Goal: Transaction & Acquisition: Purchase product/service

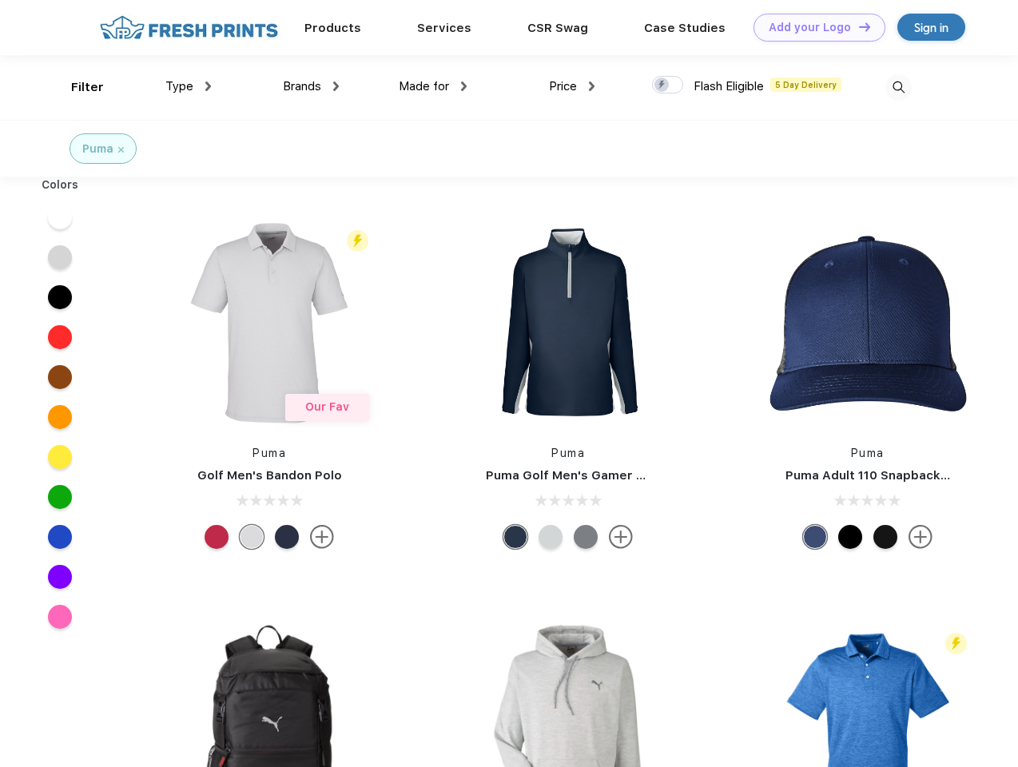
click at [813, 27] on link "Add your Logo Design Tool" at bounding box center [819, 28] width 132 height 28
click at [0, 0] on div "Design Tool" at bounding box center [0, 0] width 0 height 0
click at [857, 26] on link "Add your Logo Design Tool" at bounding box center [819, 28] width 132 height 28
click at [77, 87] on div "Filter" at bounding box center [87, 87] width 33 height 18
click at [189, 86] on span "Type" at bounding box center [179, 86] width 28 height 14
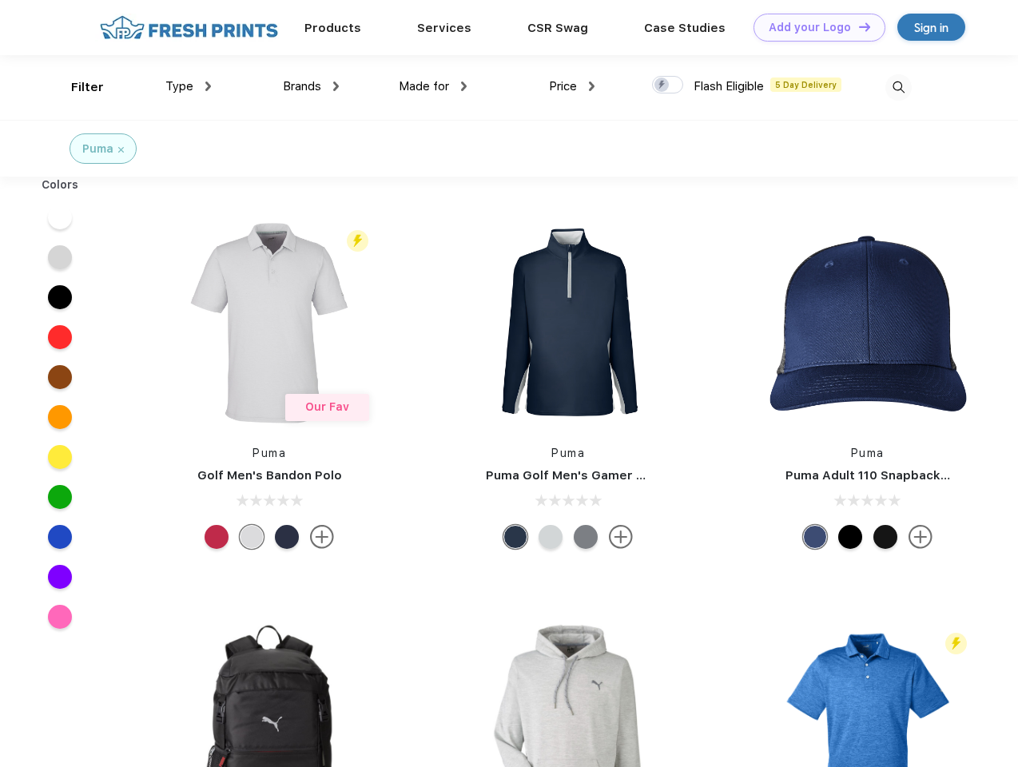
click at [311, 86] on span "Brands" at bounding box center [302, 86] width 38 height 14
click at [433, 86] on span "Made for" at bounding box center [424, 86] width 50 height 14
click at [572, 86] on span "Price" at bounding box center [563, 86] width 28 height 14
click at [668, 85] on div at bounding box center [667, 85] width 31 height 18
click at [662, 85] on input "checkbox" at bounding box center [657, 80] width 10 height 10
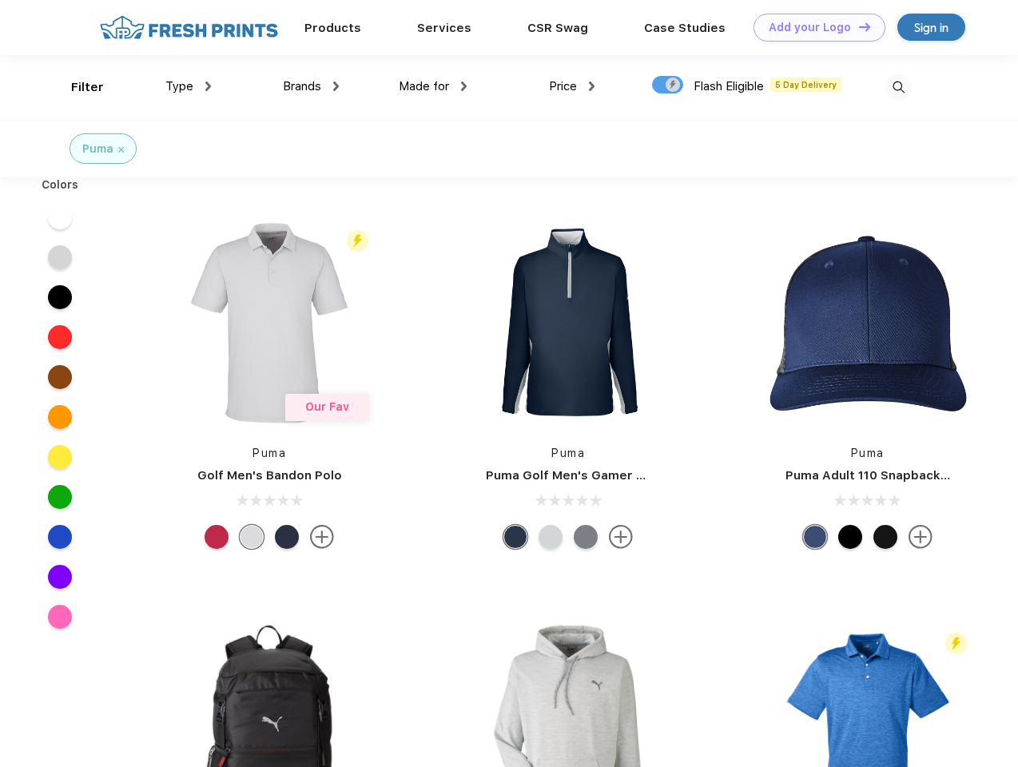
click at [898, 87] on img at bounding box center [898, 87] width 26 height 26
